Goal: Register for event/course

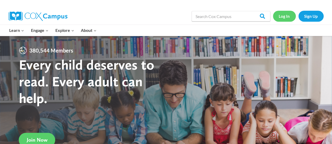
click at [285, 18] on link "Log In" at bounding box center [284, 16] width 23 height 11
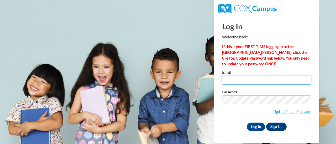
click at [232, 82] on input "Email" at bounding box center [266, 80] width 89 height 9
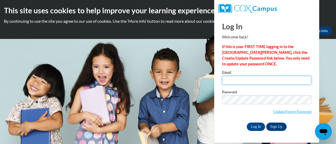
drag, startPoint x: 244, startPoint y: 85, endPoint x: 244, endPoint y: 82, distance: 3.4
click at [244, 82] on div "Email" at bounding box center [266, 80] width 89 height 18
click at [244, 82] on input "Email" at bounding box center [266, 80] width 89 height 9
type input "bianca.jarrett@rusd.org"
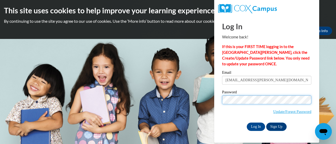
click at [246, 123] on input "Log In" at bounding box center [255, 127] width 18 height 8
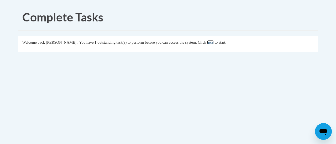
click at [213, 43] on link "here" at bounding box center [210, 42] width 7 height 4
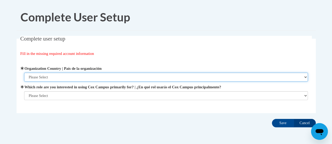
click at [103, 77] on select "Please Select United States | Estados Unidos Outside of the United States | Fue…" at bounding box center [165, 77] width 283 height 9
select select "ad49bcad-a171-4b2e-b99c-48b446064914"
click at [24, 73] on select "Please Select United States | Estados Unidos Outside of the United States | Fue…" at bounding box center [165, 77] width 283 height 9
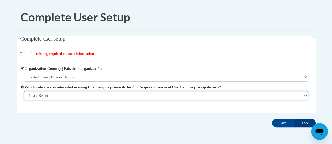
click at [74, 98] on select "Please Select College/University | Colegio/Universidad Community/Nonprofit Part…" at bounding box center [165, 96] width 283 height 9
select select "fbf2d438-af2f-41f8-98f1-81c410e29de3"
click at [24, 100] on select "Please Select College/University | Colegio/Universidad Community/Nonprofit Part…" at bounding box center [165, 96] width 283 height 9
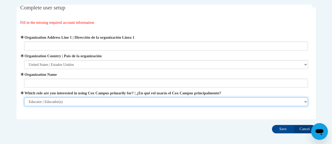
scroll to position [35, 0]
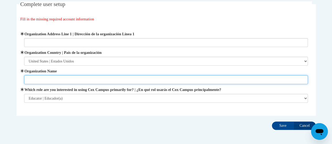
click at [61, 80] on input "Organization Name" at bounding box center [165, 80] width 283 height 9
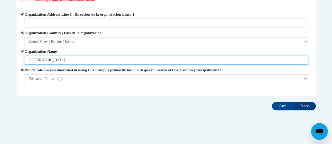
scroll to position [55, 0]
type input "Racine Unified School District"
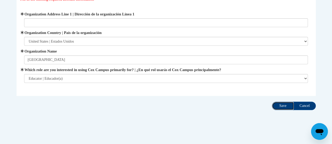
click at [279, 105] on input "Save" at bounding box center [283, 106] width 22 height 8
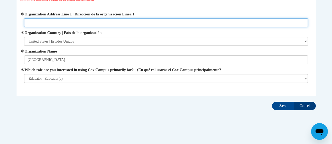
click at [79, 24] on input "Organization Address Line 1 | Dirección de la organización Línea 1" at bounding box center [165, 22] width 283 height 9
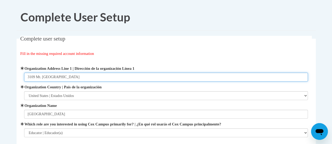
scroll to position [57, 0]
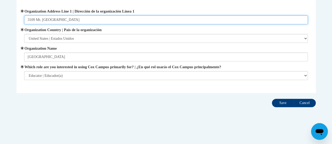
type input "3109 Mt. Pleasant st Racine WI 53404"
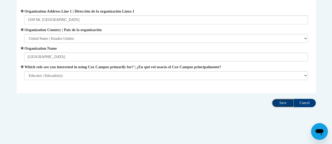
click at [285, 102] on input "Save" at bounding box center [283, 103] width 22 height 8
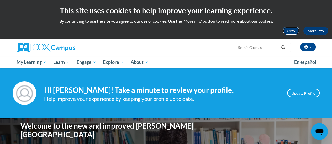
click at [288, 32] on button "Okay" at bounding box center [290, 31] width 17 height 8
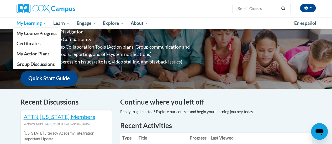
scroll to position [96, 0]
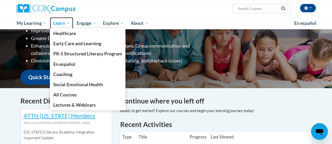
click at [55, 19] on link "Learn" at bounding box center [61, 23] width 23 height 12
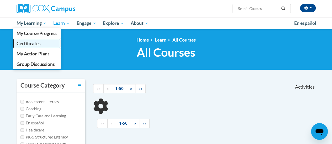
click at [30, 45] on span "Certificates" at bounding box center [28, 44] width 24 height 6
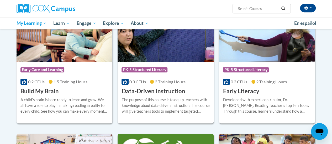
scroll to position [117, 0]
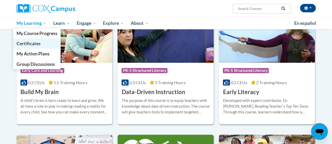
click at [30, 45] on span "Certificates" at bounding box center [28, 44] width 24 height 6
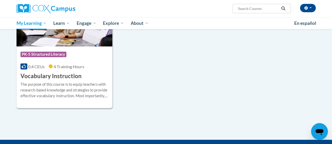
scroll to position [669, 0]
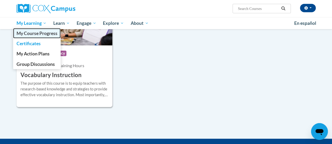
click at [36, 32] on span "My Course Progress" at bounding box center [36, 34] width 41 height 6
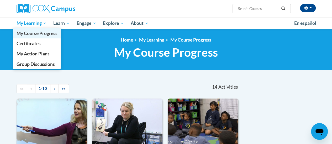
click at [36, 33] on span "My Course Progress" at bounding box center [36, 34] width 41 height 6
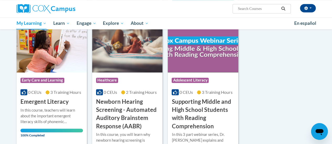
scroll to position [370, 0]
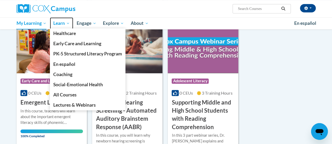
click at [65, 26] on span "Learn" at bounding box center [61, 23] width 17 height 6
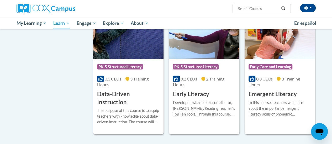
scroll to position [563, 0]
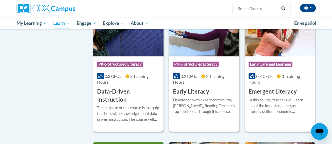
click at [138, 53] on img at bounding box center [128, 29] width 70 height 53
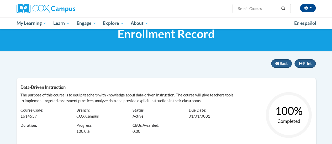
scroll to position [18, 0]
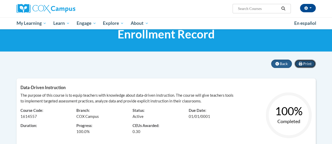
click at [303, 64] on button "Print" at bounding box center [304, 64] width 21 height 8
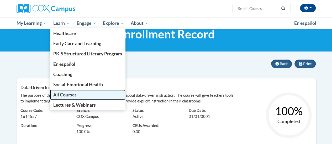
click at [62, 95] on span "All Courses" at bounding box center [64, 95] width 23 height 6
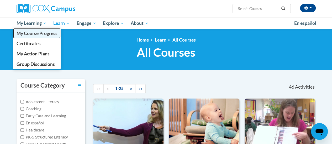
click at [38, 35] on span "My Course Progress" at bounding box center [36, 34] width 41 height 6
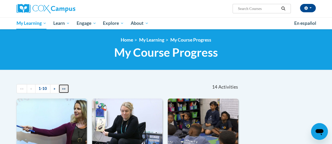
click at [66, 86] on link "»»" at bounding box center [63, 88] width 10 height 9
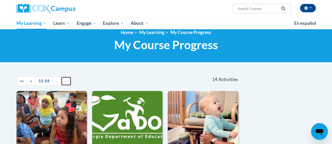
scroll to position [4, 0]
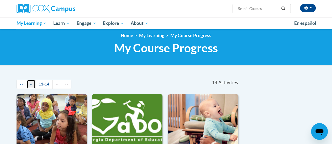
click at [31, 83] on span "«" at bounding box center [31, 84] width 2 height 4
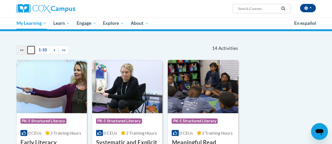
scroll to position [40, 0]
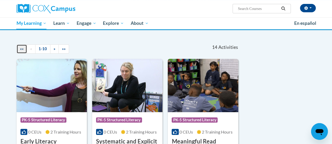
click at [21, 49] on span "««" at bounding box center [22, 49] width 4 height 4
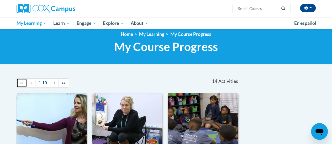
scroll to position [0, 0]
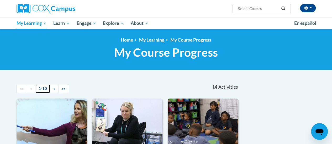
click at [43, 89] on link "1-10" at bounding box center [42, 88] width 15 height 9
click at [54, 89] on span "»" at bounding box center [54, 89] width 2 height 4
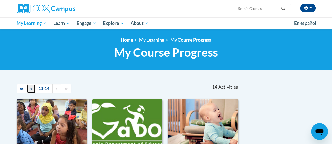
click at [31, 87] on span "«" at bounding box center [31, 89] width 2 height 4
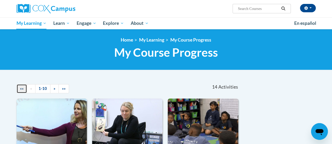
click at [23, 88] on span "««" at bounding box center [22, 89] width 4 height 4
click at [251, 8] on input "Search..." at bounding box center [258, 9] width 42 height 6
type input "reading comprehension"
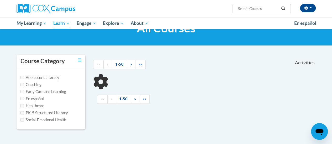
scroll to position [28, 0]
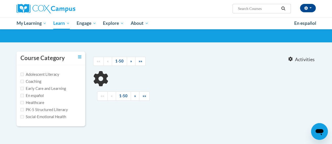
type input "reading comprehension"
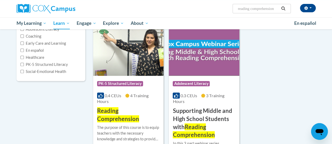
scroll to position [62, 0]
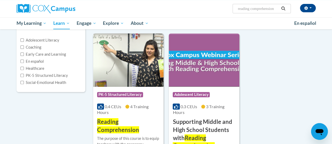
click at [123, 62] on img at bounding box center [128, 60] width 70 height 53
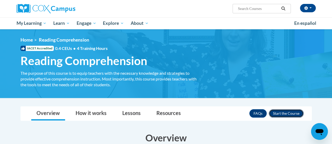
click at [279, 114] on button "Enroll" at bounding box center [285, 114] width 35 height 8
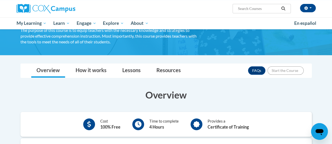
scroll to position [45, 0]
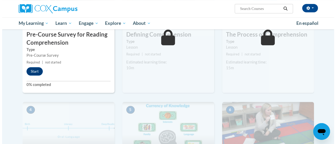
scroll to position [161, 0]
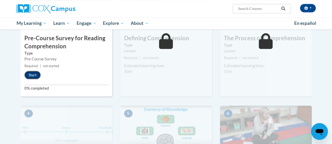
click at [32, 74] on button "Start" at bounding box center [32, 75] width 16 height 8
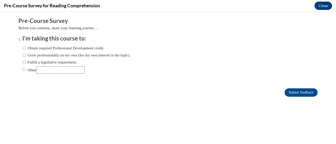
scroll to position [0, 0]
click at [22, 49] on input "Obtain required Professional Development credit." at bounding box center [23, 48] width 3 height 6
radio input "true"
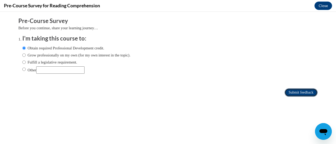
click at [297, 89] on input "Submit feedback" at bounding box center [300, 93] width 33 height 8
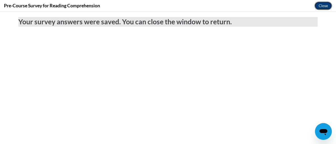
click at [318, 4] on button "Close" at bounding box center [323, 6] width 18 height 8
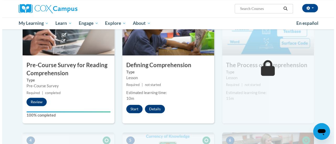
scroll to position [133, 0]
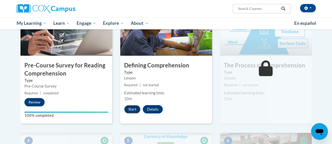
click at [129, 107] on button "Start" at bounding box center [132, 109] width 16 height 8
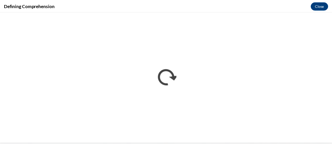
scroll to position [0, 0]
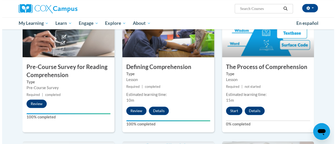
scroll to position [144, 0]
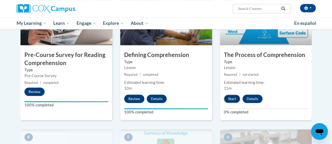
click at [231, 96] on button "Start" at bounding box center [232, 99] width 16 height 8
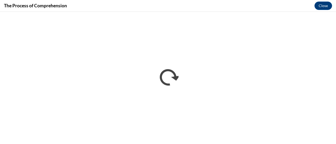
scroll to position [0, 0]
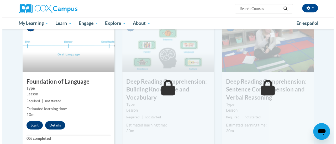
scroll to position [255, 0]
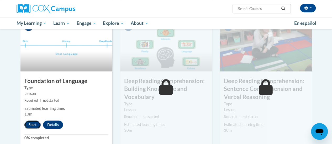
click at [33, 125] on button "Start" at bounding box center [32, 125] width 16 height 8
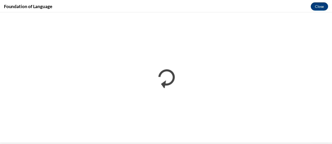
scroll to position [0, 0]
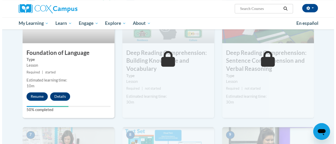
scroll to position [294, 0]
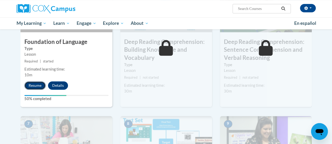
click at [31, 85] on button "Resume" at bounding box center [34, 86] width 21 height 8
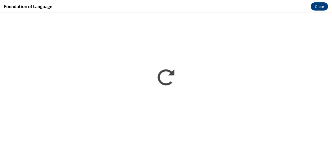
scroll to position [0, 0]
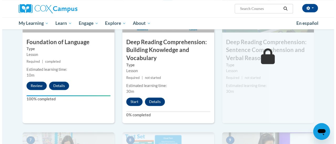
scroll to position [295, 0]
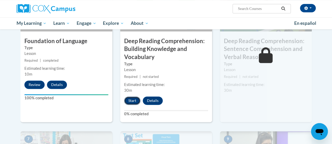
click at [136, 99] on button "Start" at bounding box center [132, 101] width 16 height 8
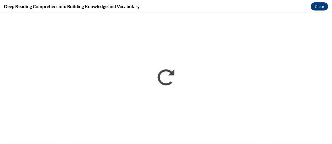
scroll to position [0, 0]
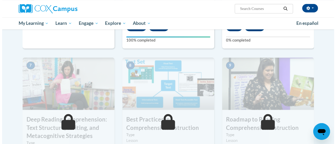
scroll to position [338, 0]
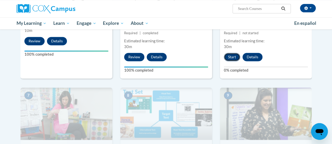
click at [231, 56] on button "Start" at bounding box center [232, 57] width 16 height 8
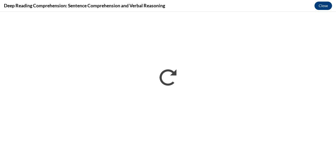
scroll to position [0, 0]
